Goal: Task Accomplishment & Management: Complete application form

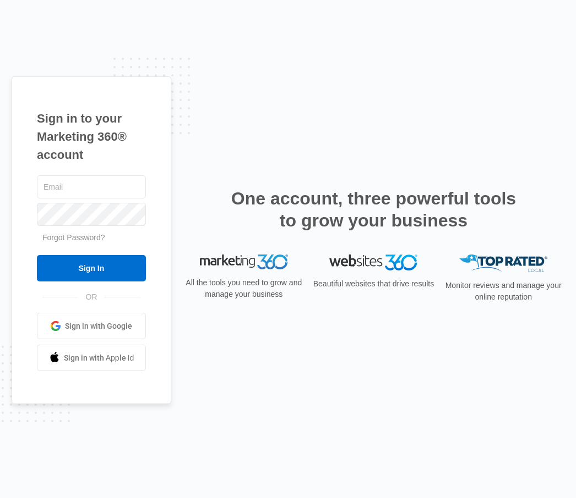
click at [89, 332] on span "Sign in with Google" at bounding box center [98, 327] width 67 height 12
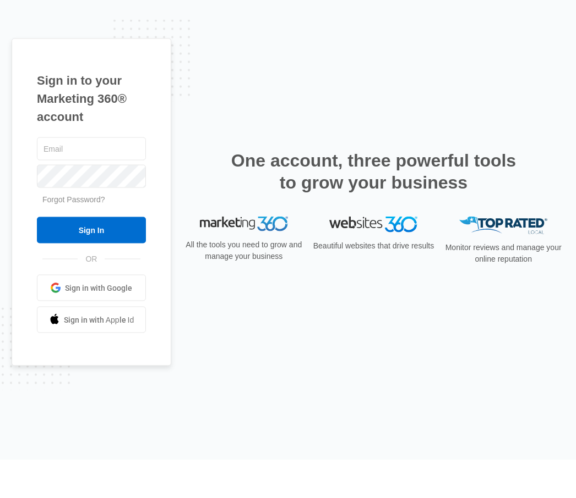
scroll to position [38, 0]
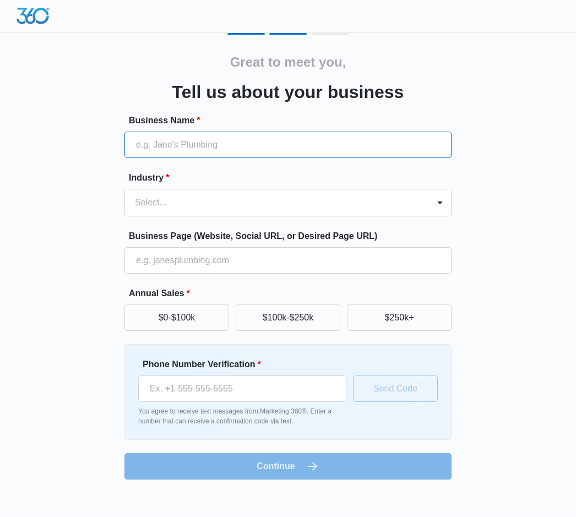
click at [158, 145] on input "Business Name *" at bounding box center [287, 145] width 327 height 26
type input "W"
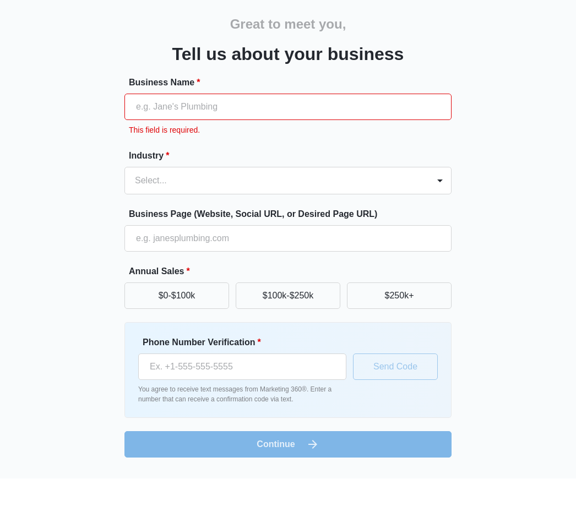
scroll to position [1, 0]
